Goal: Task Accomplishment & Management: Use online tool/utility

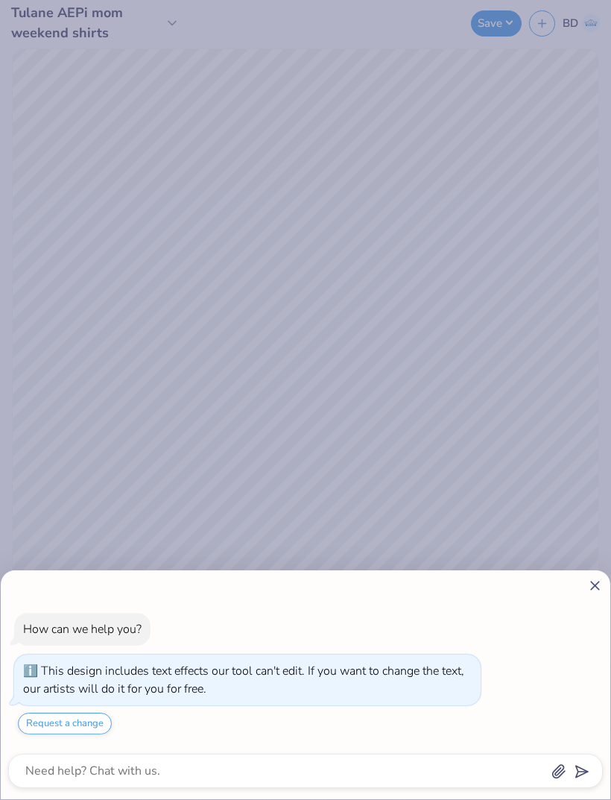
click at [590, 575] on div "How can we help you? This design includes text effects our tool can't edit. If …" at bounding box center [306, 684] width 610 height 229
click at [600, 582] on icon at bounding box center [595, 586] width 16 height 16
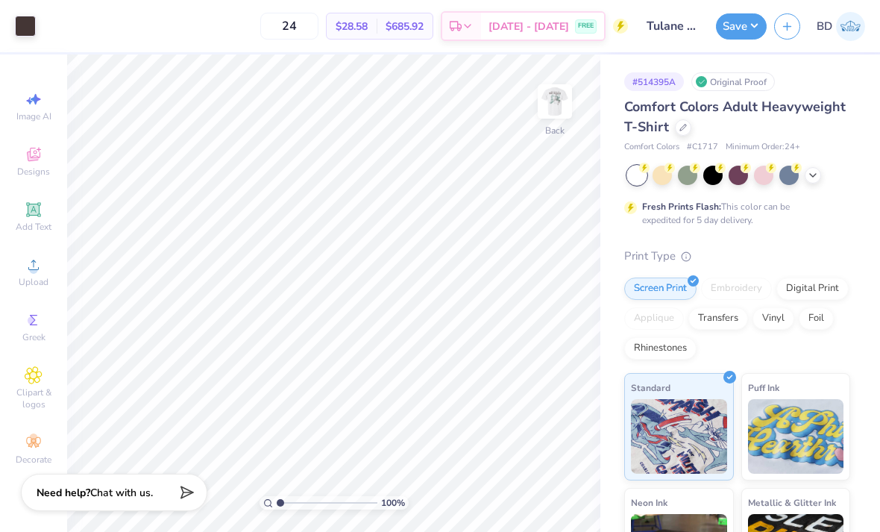
click at [546, 108] on img at bounding box center [555, 101] width 30 height 30
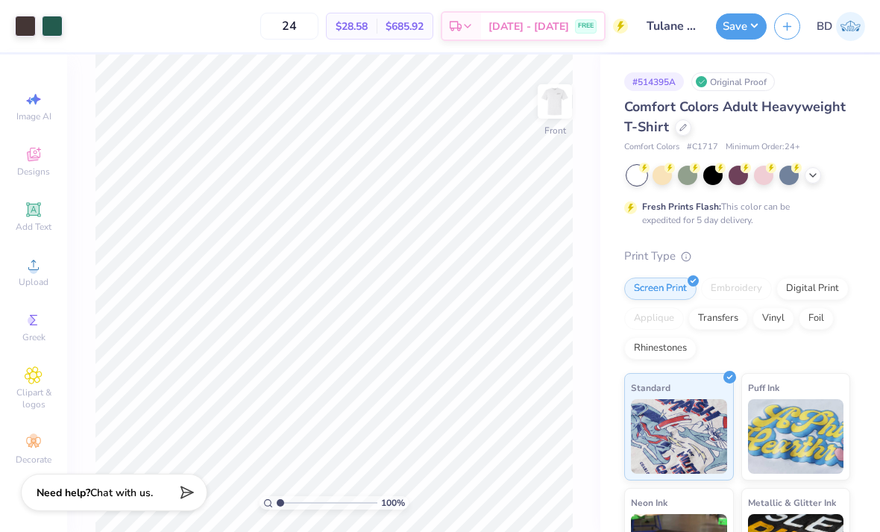
click at [611, 169] on icon at bounding box center [813, 175] width 12 height 12
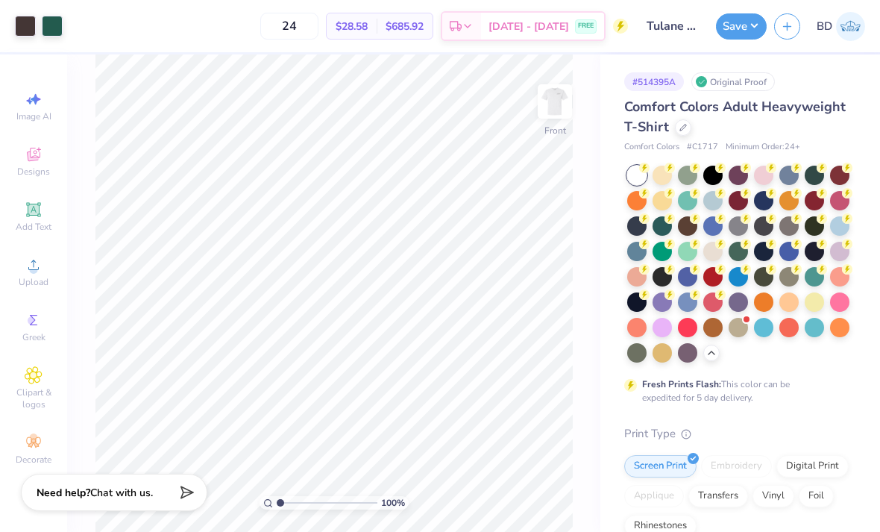
click at [611, 177] on div at bounding box center [661, 175] width 19 height 19
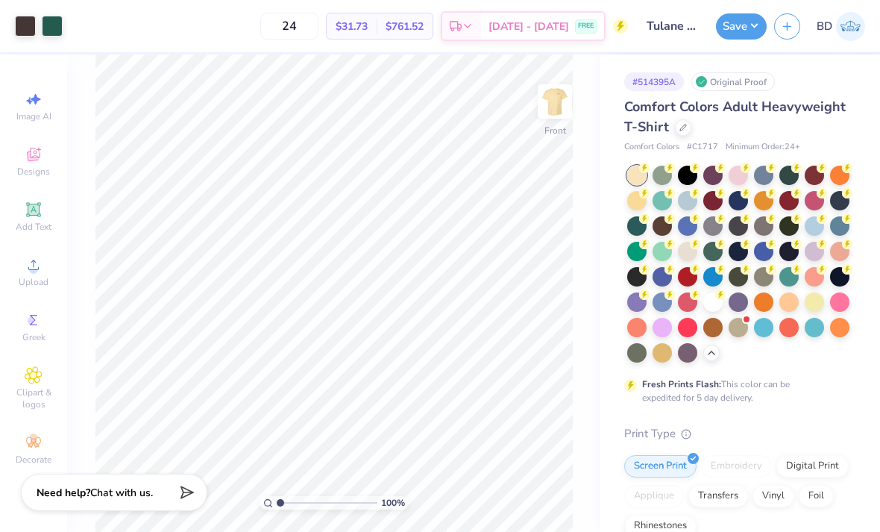
click at [611, 198] on div at bounding box center [687, 200] width 19 height 19
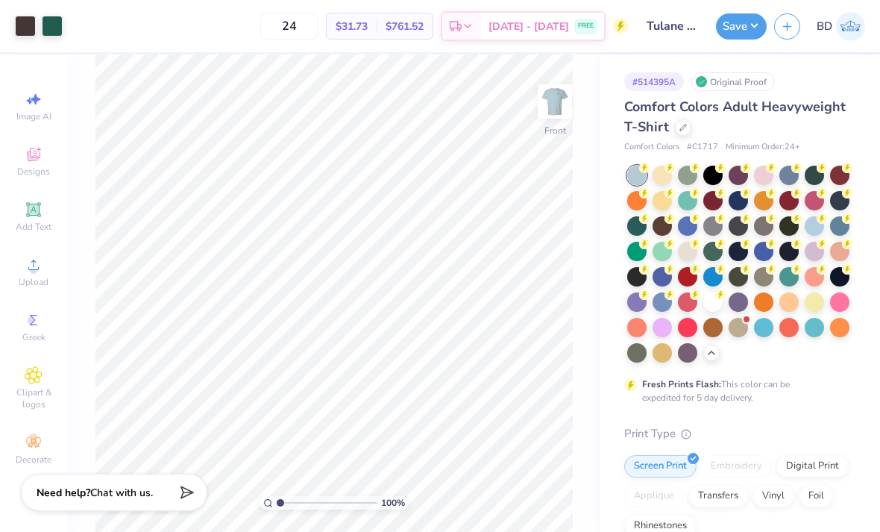
click at [611, 251] on div at bounding box center [687, 251] width 19 height 19
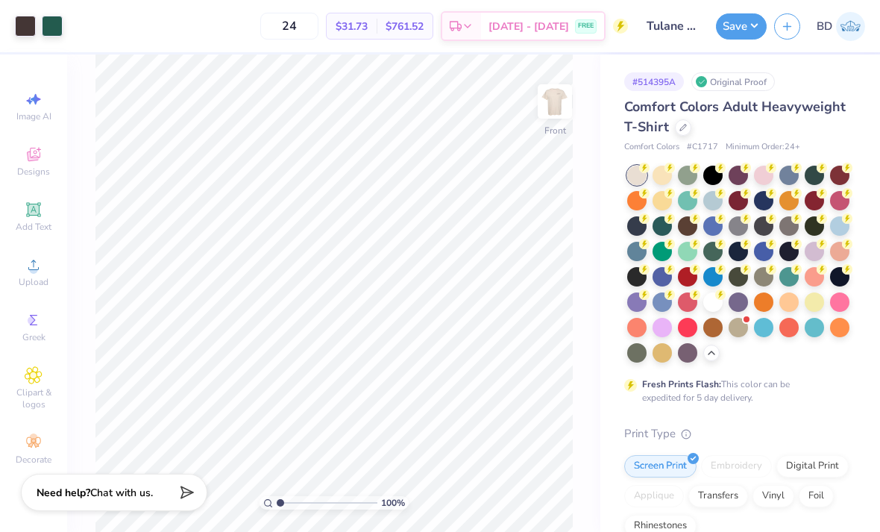
click at [611, 257] on div at bounding box center [712, 251] width 19 height 19
click at [611, 332] on div at bounding box center [737, 327] width 19 height 19
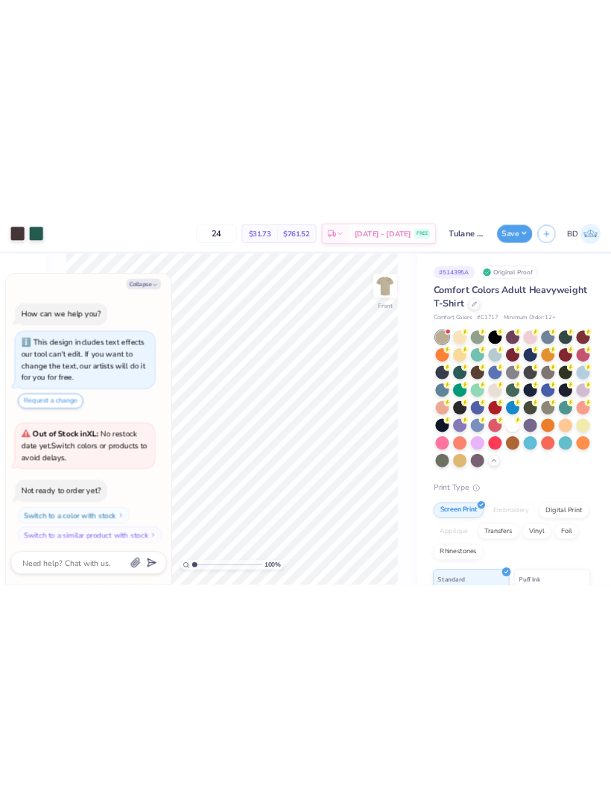
scroll to position [4, 0]
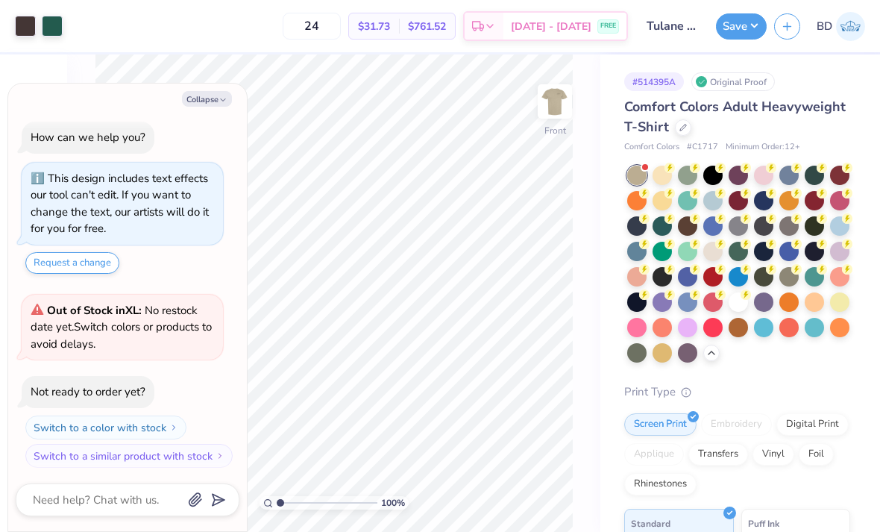
click at [220, 98] on icon "button" at bounding box center [222, 99] width 9 height 9
type textarea "x"
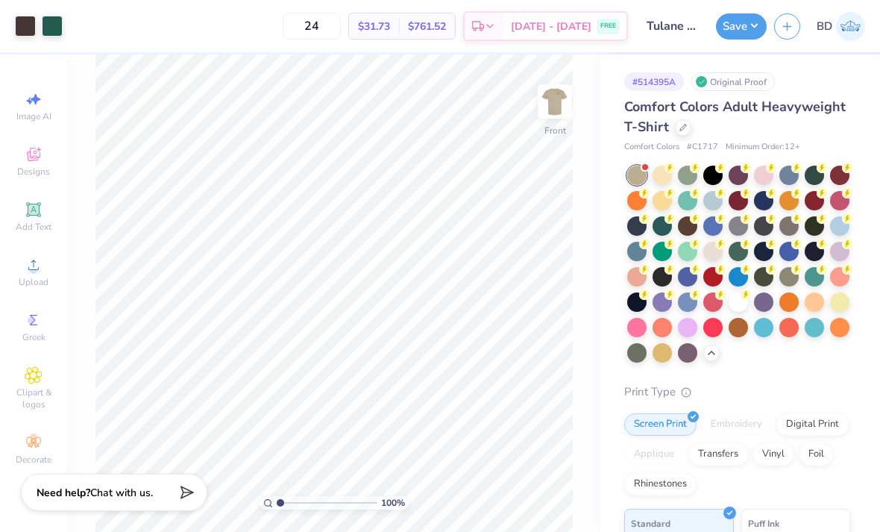
click at [611, 249] on div at bounding box center [712, 251] width 19 height 19
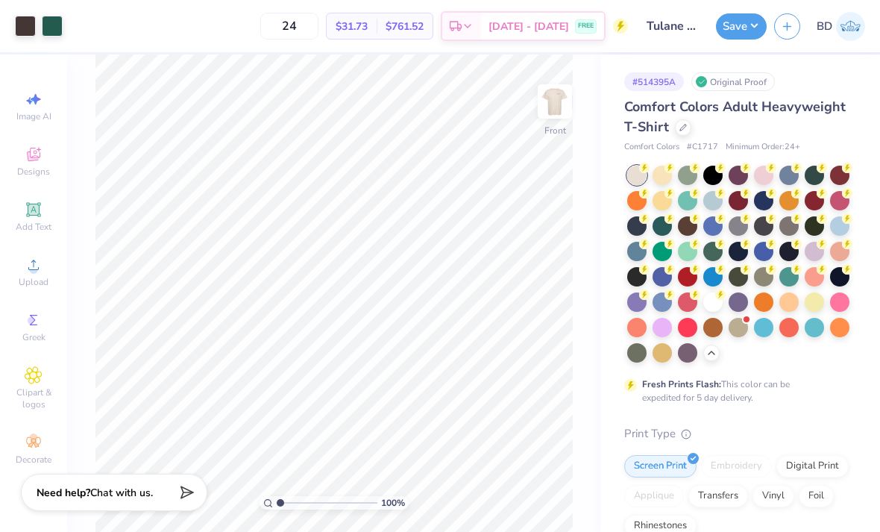
click at [611, 221] on div at bounding box center [788, 225] width 19 height 19
click at [611, 253] on div at bounding box center [687, 251] width 19 height 19
click at [611, 32] on button "Save" at bounding box center [741, 26] width 51 height 26
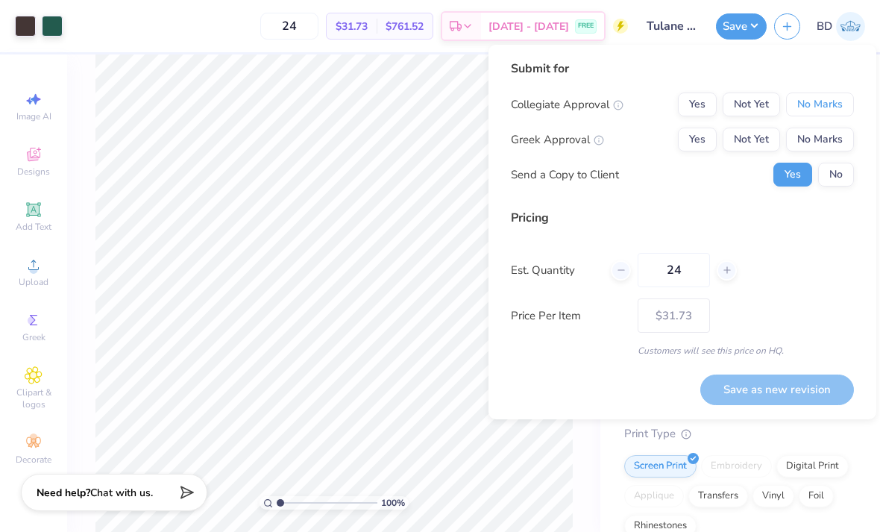
click at [611, 107] on button "No Marks" at bounding box center [820, 104] width 68 height 24
click at [611, 145] on button "Not Yet" at bounding box center [750, 139] width 57 height 24
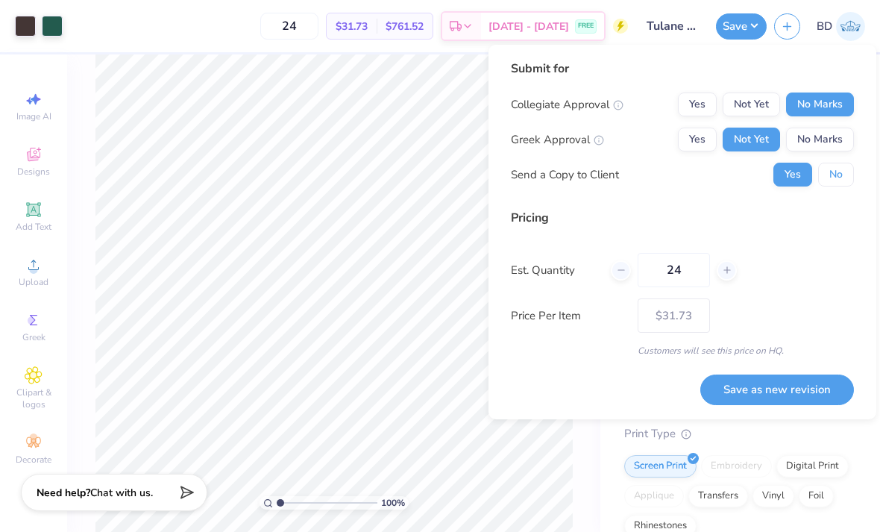
click at [611, 183] on button "No" at bounding box center [836, 175] width 36 height 24
click at [611, 389] on button "Save as new revision" at bounding box center [777, 389] width 154 height 31
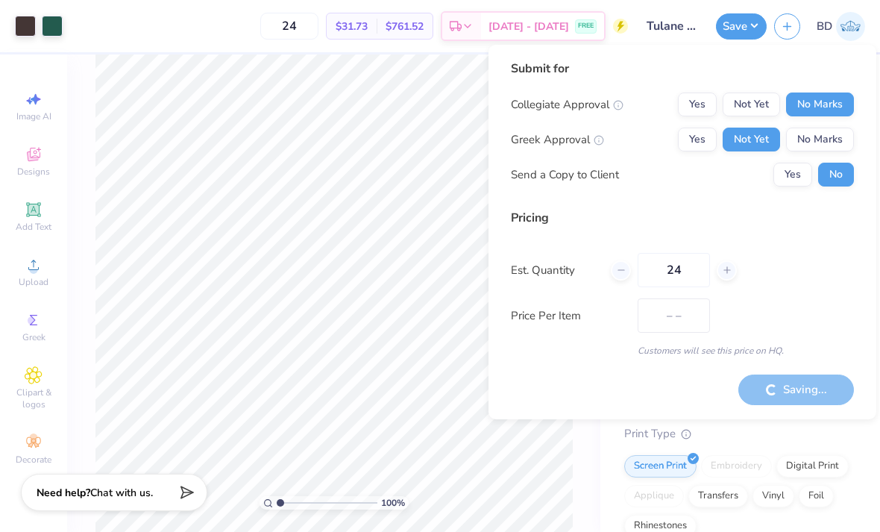
type input "$31.73"
